Goal: Task Accomplishment & Management: Manage account settings

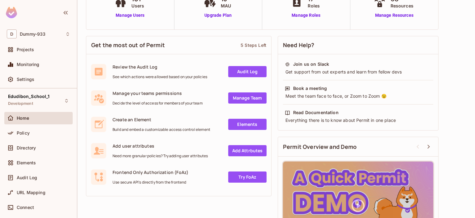
scroll to position [59, 0]
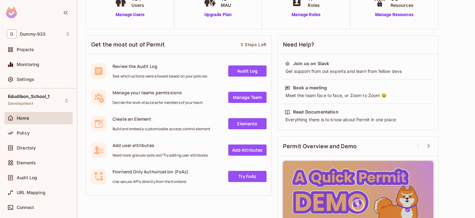
click at [243, 96] on link "Manage Team" at bounding box center [247, 97] width 38 height 11
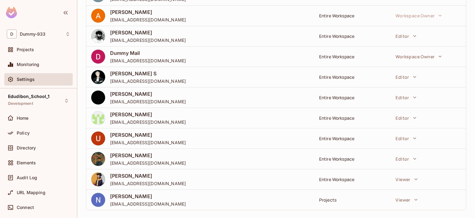
scroll to position [88, 0]
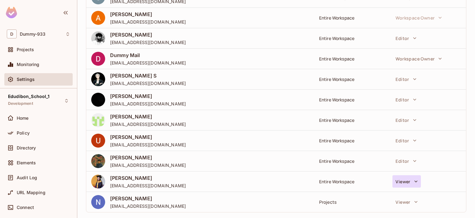
click at [397, 180] on button "Viewer" at bounding box center [407, 181] width 28 height 12
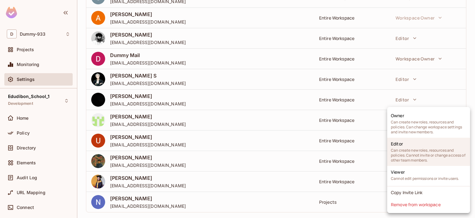
click at [407, 149] on span "Can create new roles, resources and policies. Cannot invite or change access of…" at bounding box center [429, 155] width 76 height 15
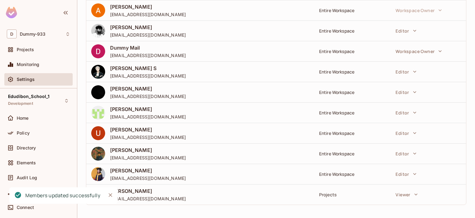
scroll to position [96, 0]
click at [97, 170] on img at bounding box center [98, 174] width 14 height 14
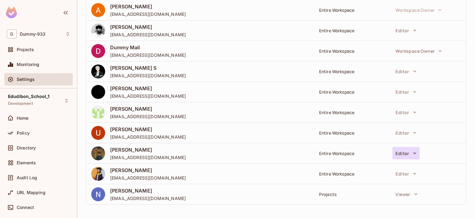
click at [403, 149] on button "Editor" at bounding box center [406, 153] width 27 height 12
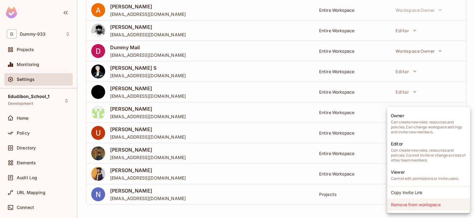
click at [401, 205] on li "Remove from workspace" at bounding box center [429, 204] width 83 height 12
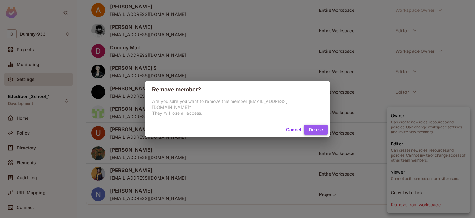
click at [310, 126] on button "Delete" at bounding box center [316, 129] width 24 height 10
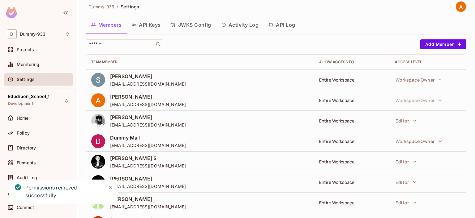
scroll to position [0, 0]
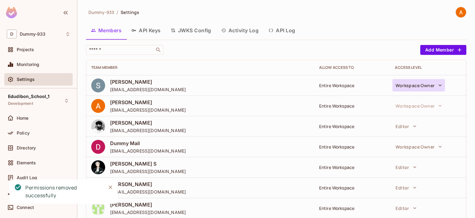
click at [425, 83] on button "Workspace Owner" at bounding box center [419, 85] width 53 height 12
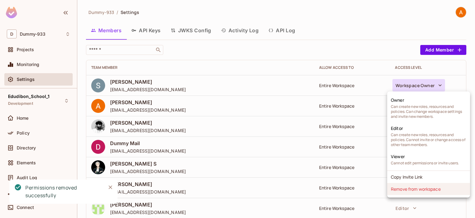
click at [400, 187] on li "Remove from workspace" at bounding box center [429, 189] width 83 height 12
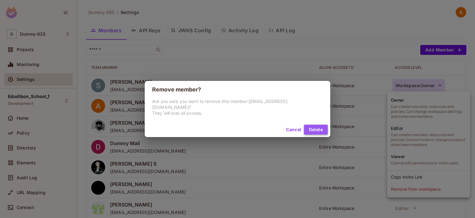
click at [315, 125] on button "Delete" at bounding box center [316, 129] width 24 height 10
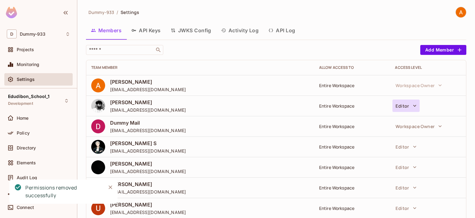
click at [405, 103] on button "Editor" at bounding box center [406, 105] width 27 height 12
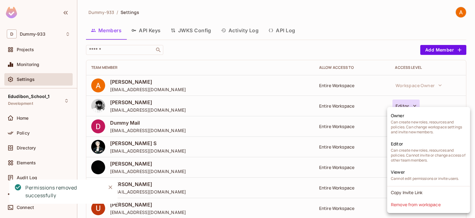
click at [405, 103] on div at bounding box center [237, 109] width 475 height 218
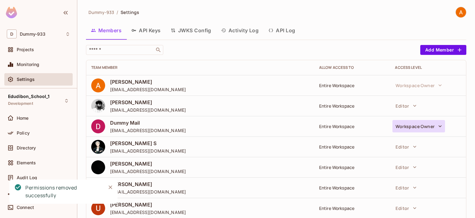
click at [408, 127] on button "Workspace Owner" at bounding box center [419, 126] width 53 height 12
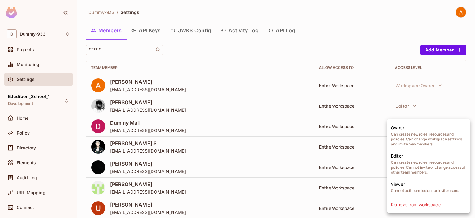
click at [277, 130] on div at bounding box center [237, 109] width 475 height 218
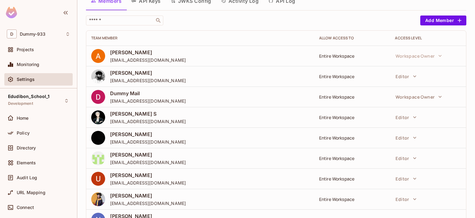
scroll to position [30, 0]
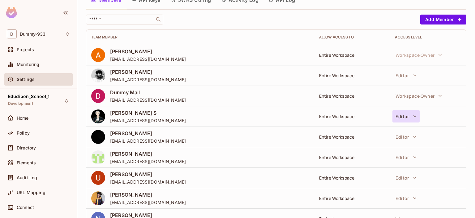
click at [401, 114] on button "Editor" at bounding box center [406, 116] width 27 height 12
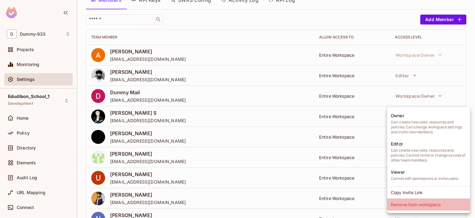
click at [406, 200] on li "Remove from workspace" at bounding box center [429, 204] width 83 height 12
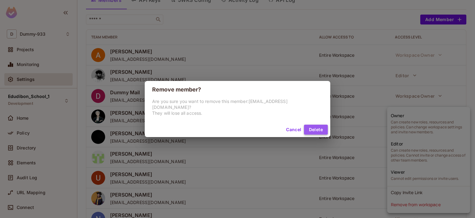
click at [313, 130] on button "Delete" at bounding box center [316, 129] width 24 height 10
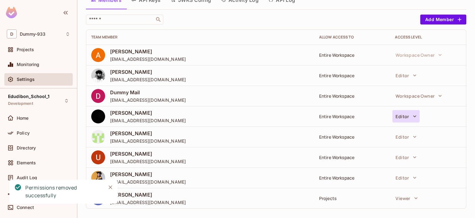
click at [399, 116] on button "Editor" at bounding box center [406, 116] width 27 height 12
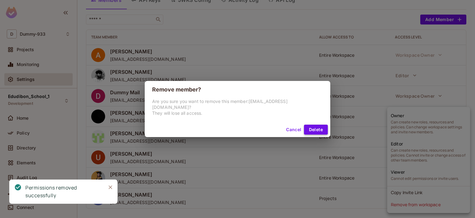
click at [307, 126] on button "Delete" at bounding box center [316, 129] width 24 height 10
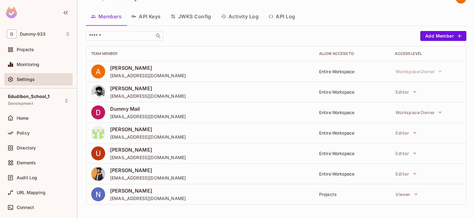
scroll to position [0, 0]
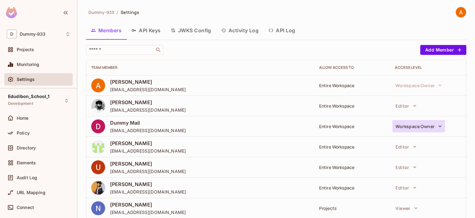
click at [412, 123] on button "Workspace Owner" at bounding box center [419, 126] width 53 height 12
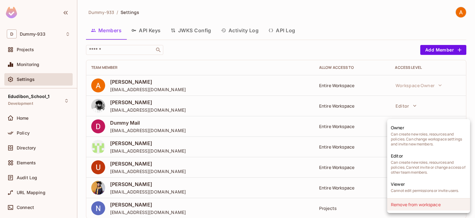
click at [404, 201] on li "Remove from workspace" at bounding box center [429, 204] width 83 height 12
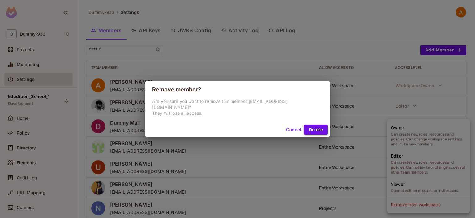
click at [313, 127] on button "Delete" at bounding box center [316, 129] width 24 height 10
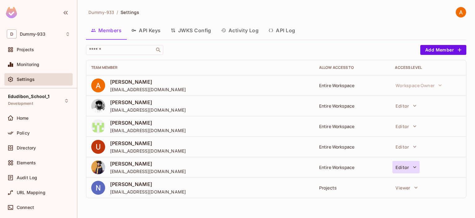
click at [410, 170] on button "Editor" at bounding box center [406, 167] width 27 height 12
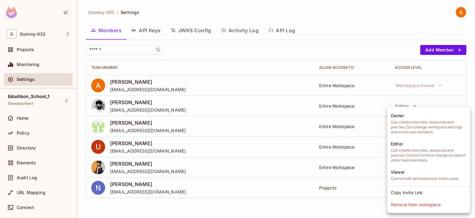
click at [323, 202] on div at bounding box center [237, 109] width 475 height 218
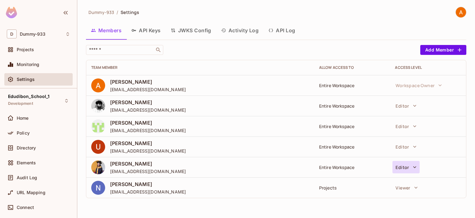
click at [404, 162] on button "Editor" at bounding box center [406, 167] width 27 height 12
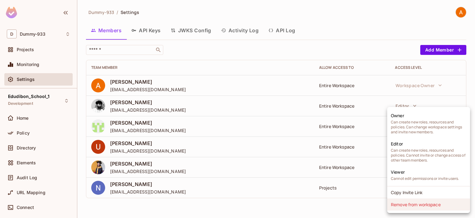
click at [409, 205] on li "Remove from workspace" at bounding box center [429, 204] width 83 height 12
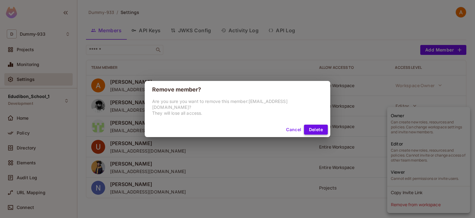
click at [312, 127] on button "Delete" at bounding box center [316, 129] width 24 height 10
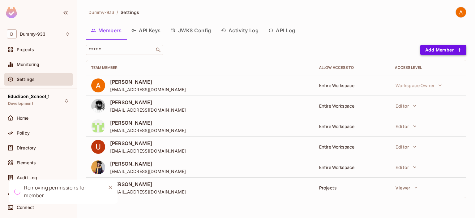
click at [433, 49] on button "Add Member" at bounding box center [444, 50] width 46 height 10
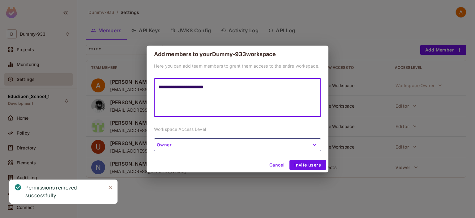
type textarea "**********"
click at [187, 143] on button "Owner" at bounding box center [237, 144] width 167 height 13
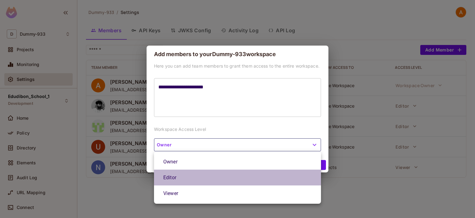
click at [172, 177] on li "Editor" at bounding box center [237, 177] width 167 height 16
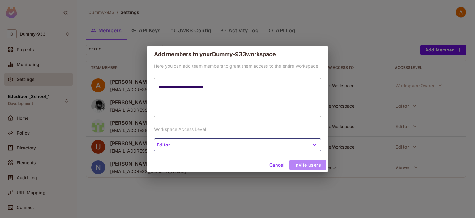
click at [310, 164] on button "Invite users" at bounding box center [308, 165] width 37 height 10
